Goal: Transaction & Acquisition: Subscribe to service/newsletter

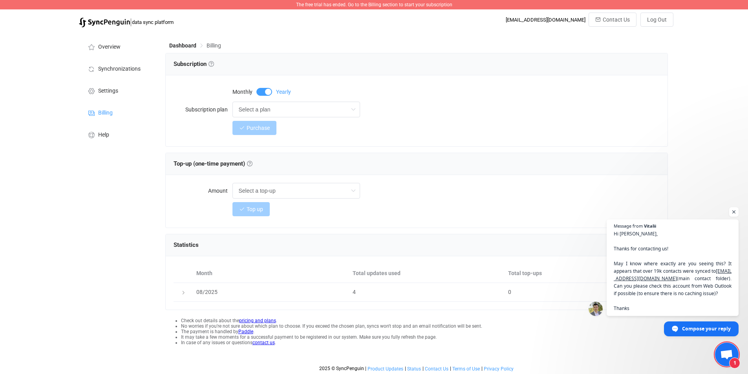
click at [331, 137] on div "Monthly Yearly Subscription plan Select a plan Select a plan Up to 2 active syn…" at bounding box center [417, 110] width 486 height 55
click at [348, 111] on icon at bounding box center [353, 110] width 10 height 16
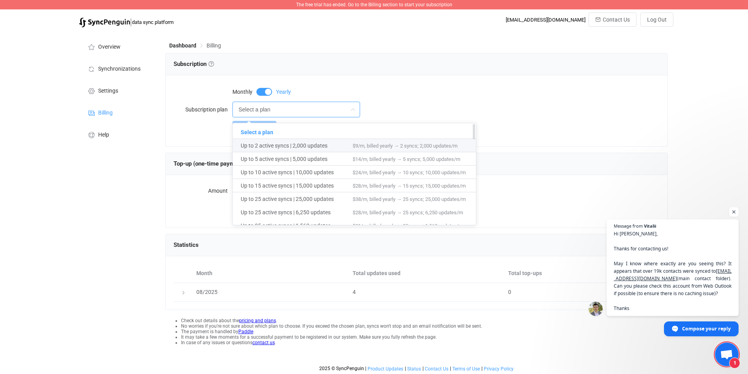
click at [263, 145] on span "Up to 2 active syncs | 2,000 updates" at bounding box center [297, 145] width 112 height 13
type input "Up to 2 active syncs | 2,000 updates"
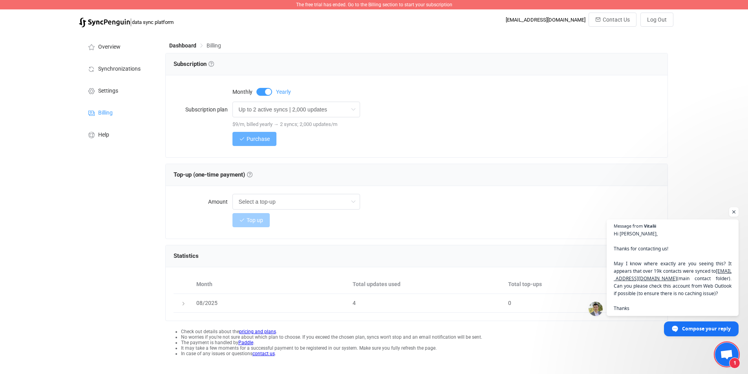
click at [260, 137] on span "Purchase" at bounding box center [258, 139] width 23 height 6
click at [568, 22] on div "[EMAIL_ADDRESS][DOMAIN_NAME]" at bounding box center [546, 20] width 80 height 6
click at [733, 214] on span "Open chat" at bounding box center [734, 212] width 10 height 10
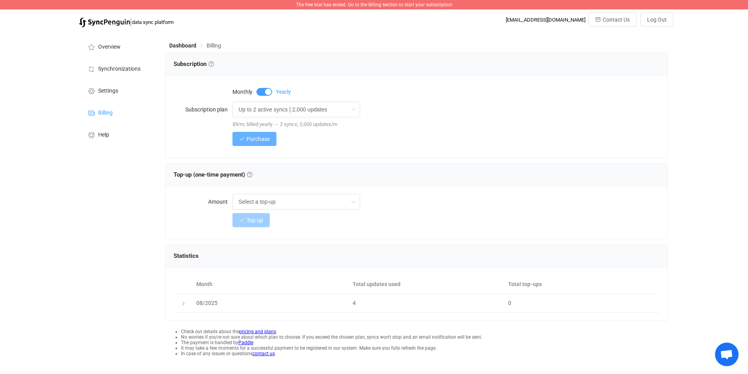
click at [265, 138] on span "Purchase" at bounding box center [258, 139] width 23 height 6
click at [731, 359] on span "Open chat" at bounding box center [726, 355] width 13 height 11
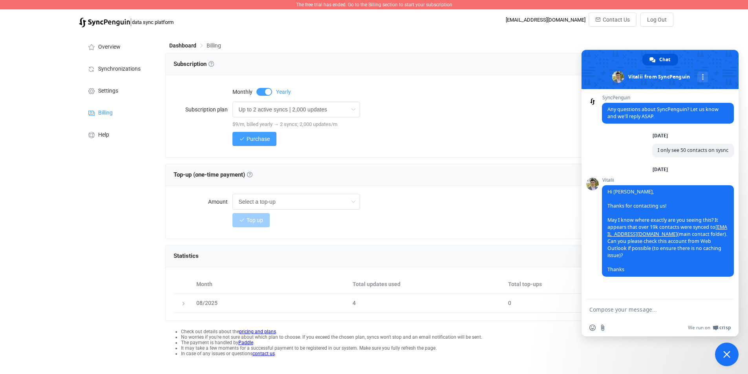
click at [643, 312] on textarea "Compose your message..." at bounding box center [652, 309] width 124 height 7
type textarea "trying to subscribe to a plan but it's not allowing my payment method. i know f…"
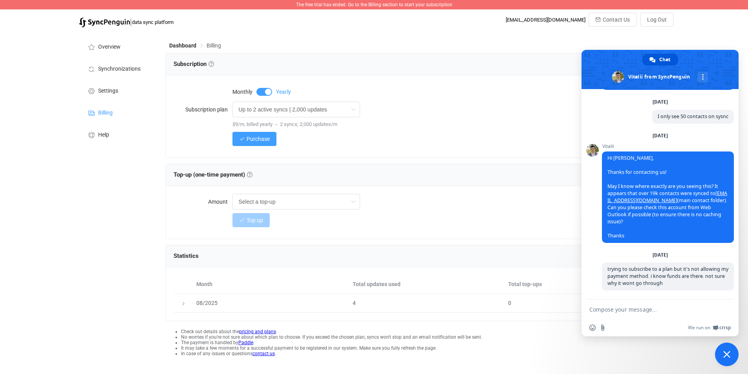
scroll to position [27, 0]
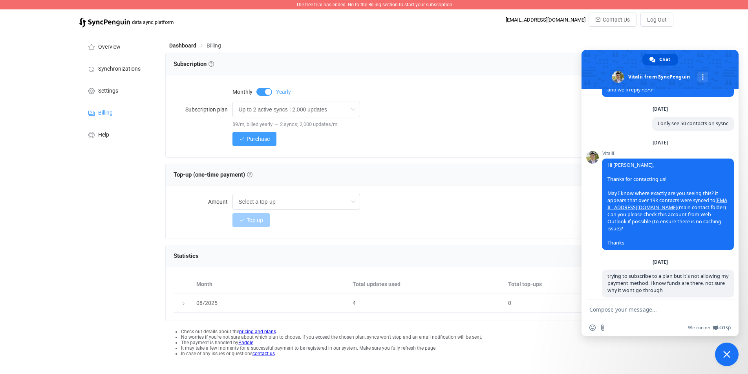
click at [589, 252] on div "SyncPenguin Any questions about SyncPenguin? Let us know and we'll reply ASAP. …" at bounding box center [660, 194] width 157 height 211
